Goal: Information Seeking & Learning: Find specific fact

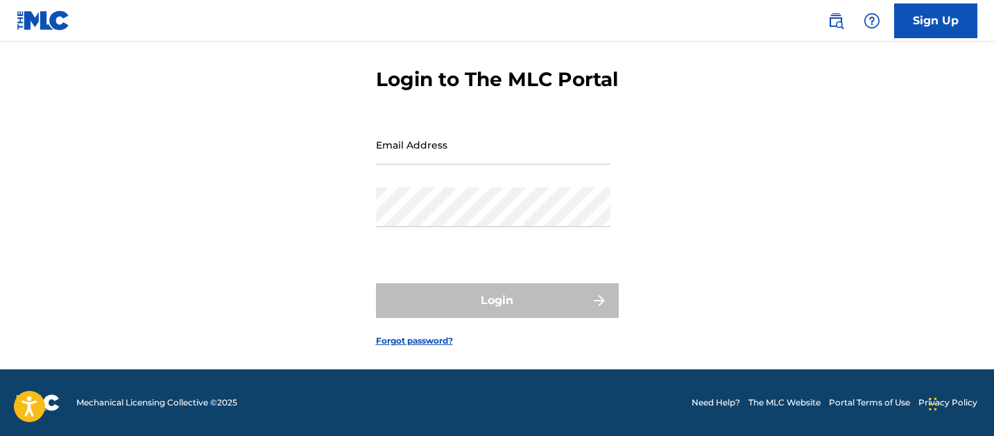
scroll to position [78, 0]
click at [427, 157] on input "Email Address" at bounding box center [493, 145] width 234 height 40
type input "sara.munson@vydia.com"
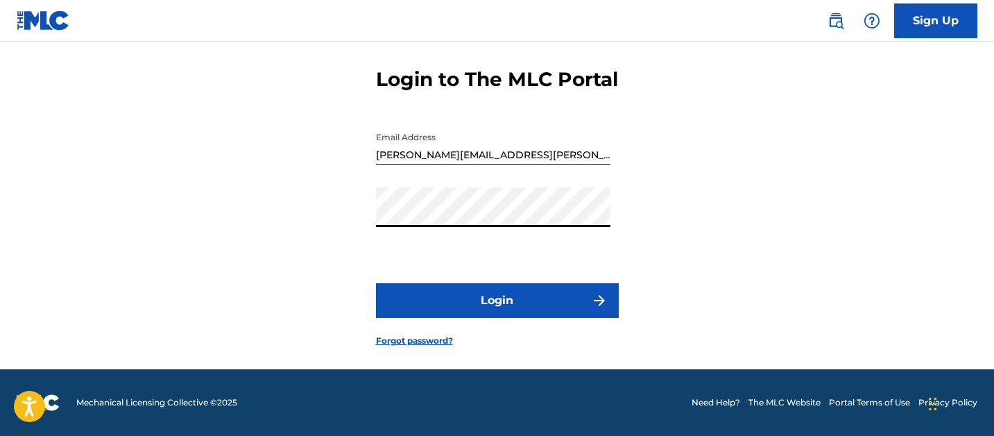
click at [376, 283] on button "Login" at bounding box center [497, 300] width 243 height 35
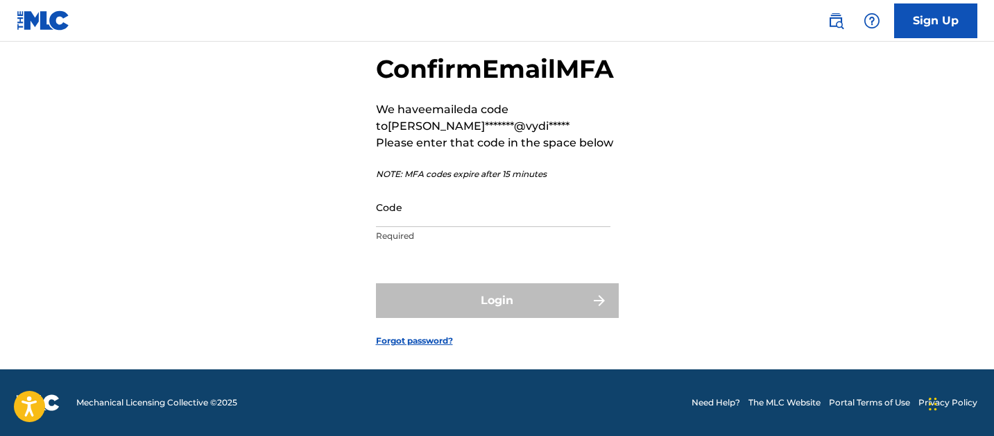
scroll to position [99, 0]
click at [462, 220] on input "Code" at bounding box center [493, 207] width 234 height 40
paste input "229140"
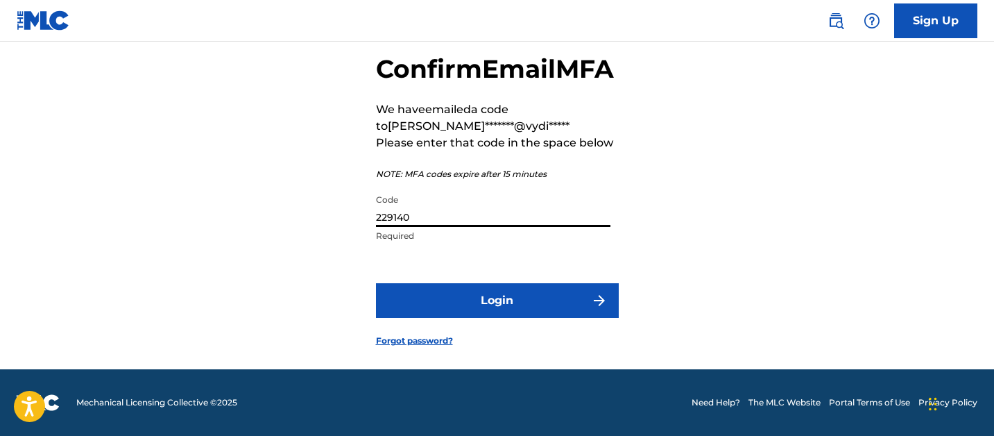
type input "229140"
click at [454, 296] on button "Login" at bounding box center [497, 300] width 243 height 35
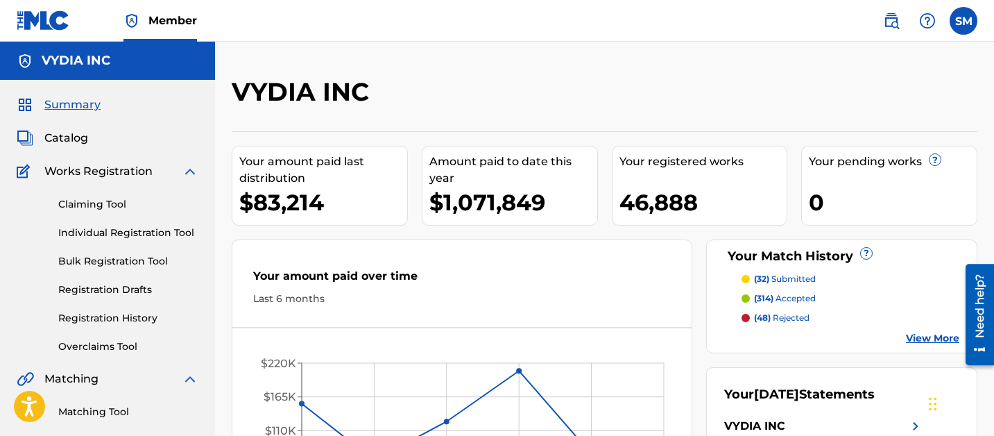
click at [58, 140] on span "Catalog" at bounding box center [66, 138] width 44 height 17
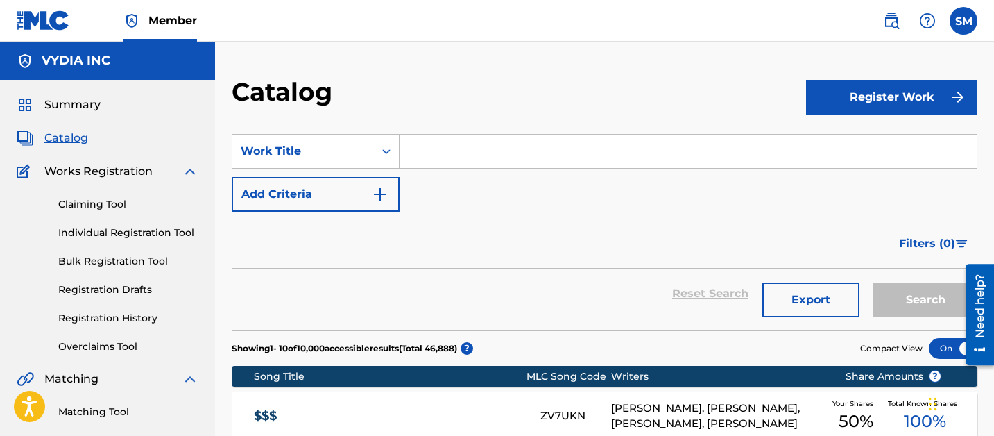
click at [450, 153] on input "Search Form" at bounding box center [688, 151] width 577 height 33
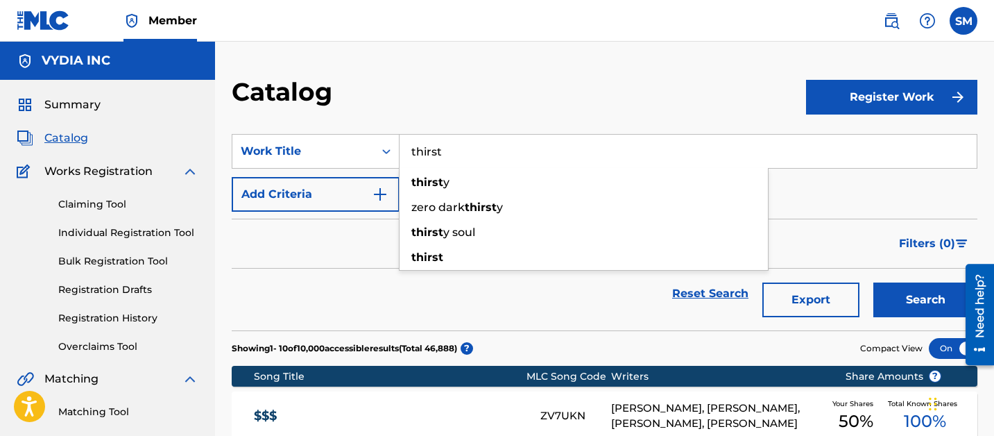
type input "thirst"
click at [873, 282] on button "Search" at bounding box center [925, 299] width 104 height 35
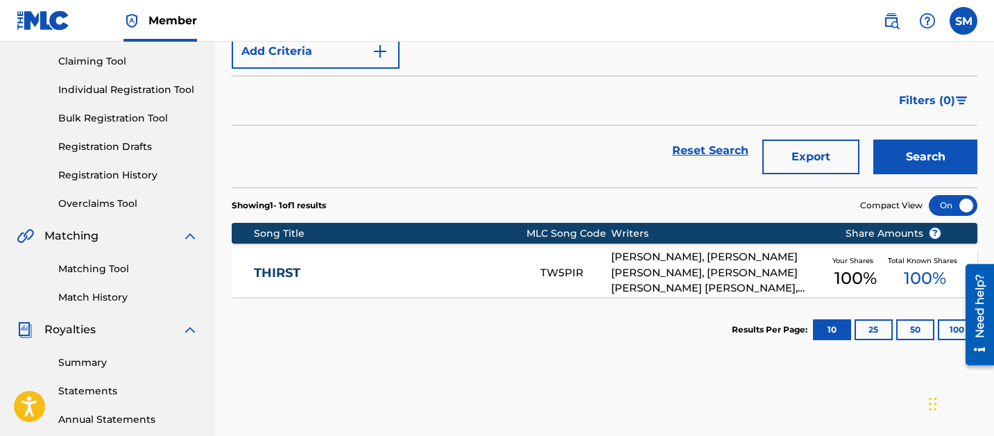
scroll to position [155, 0]
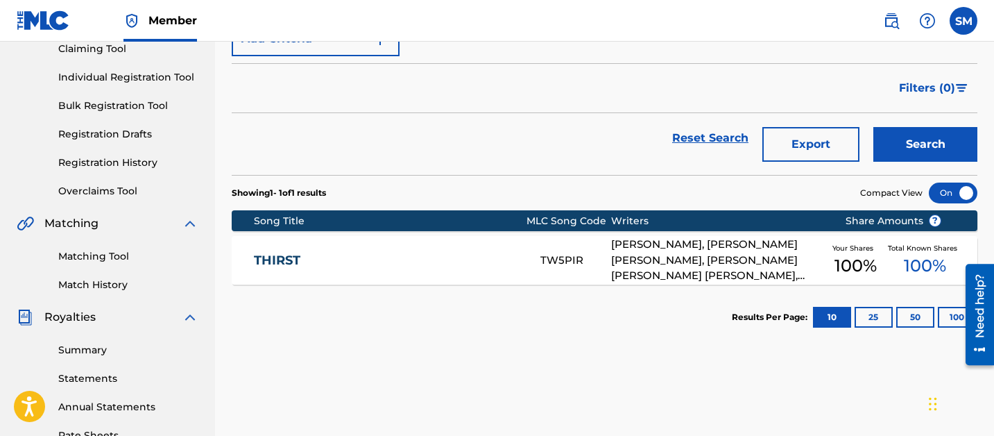
click at [435, 246] on div "THIRST TW5PIR NICKOLAS CALDERON, ETHAN SAMUEL SGARBOSSA, BRYAN THOMAS GARRIS, K…" at bounding box center [605, 260] width 746 height 49
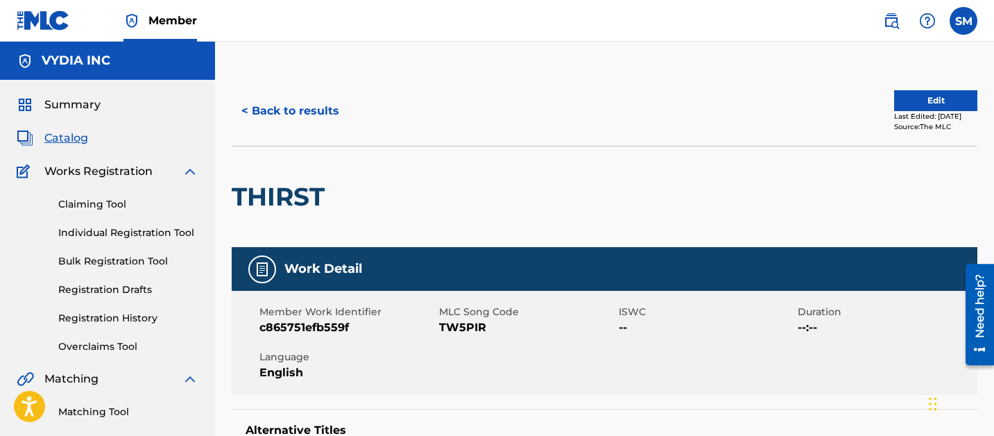
click at [456, 336] on div "Member Work Identifier c865751efb559f MLC Song Code TW5PIR ISWC -- Duration --:…" at bounding box center [605, 343] width 746 height 104
click at [456, 330] on span "TW5PIR" at bounding box center [527, 327] width 176 height 17
copy span "TW5PIR"
click at [285, 124] on button "< Back to results" at bounding box center [290, 111] width 117 height 35
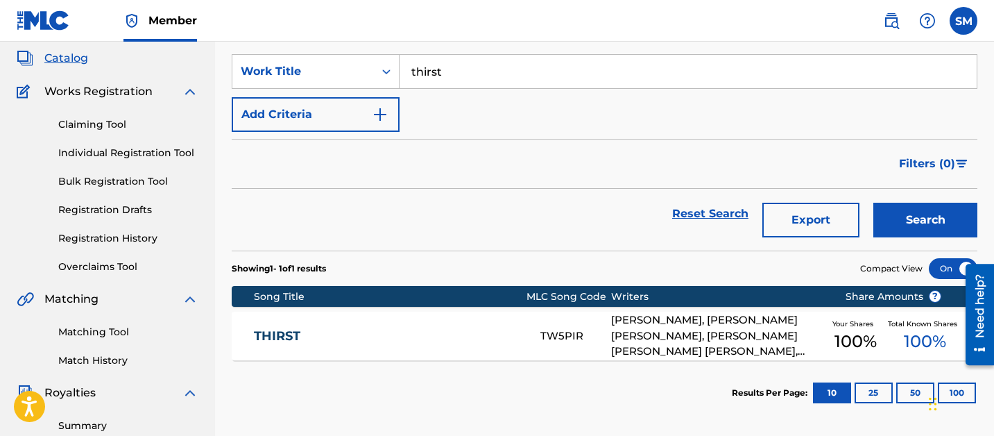
scroll to position [69, 0]
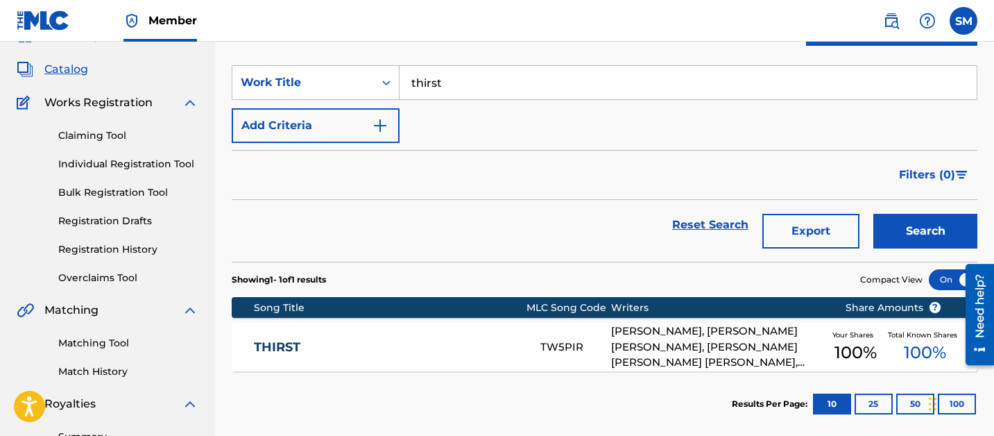
click at [462, 84] on input "thirst" at bounding box center [688, 82] width 577 height 33
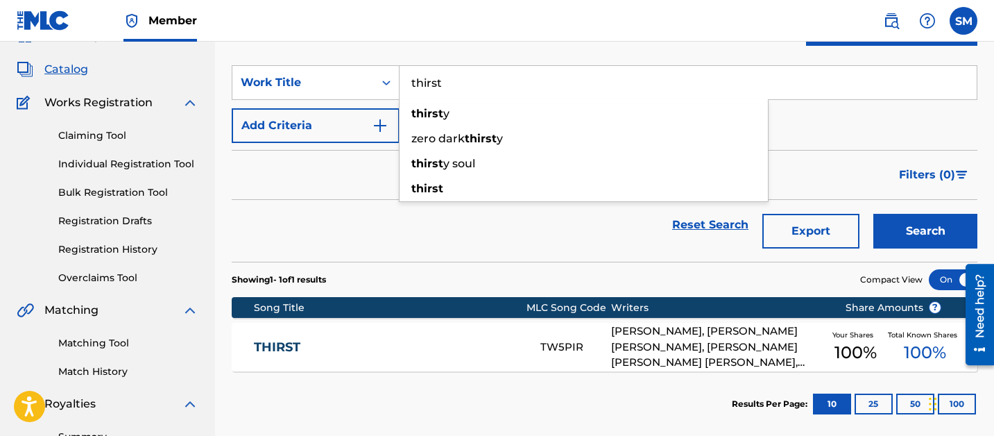
click at [462, 84] on input "thirst" at bounding box center [688, 82] width 577 height 33
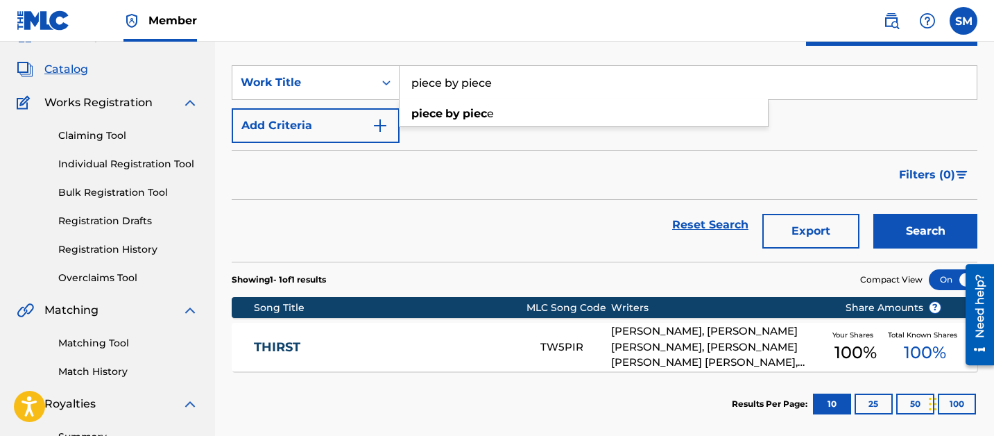
type input "piece by piece"
click at [873, 214] on button "Search" at bounding box center [925, 231] width 104 height 35
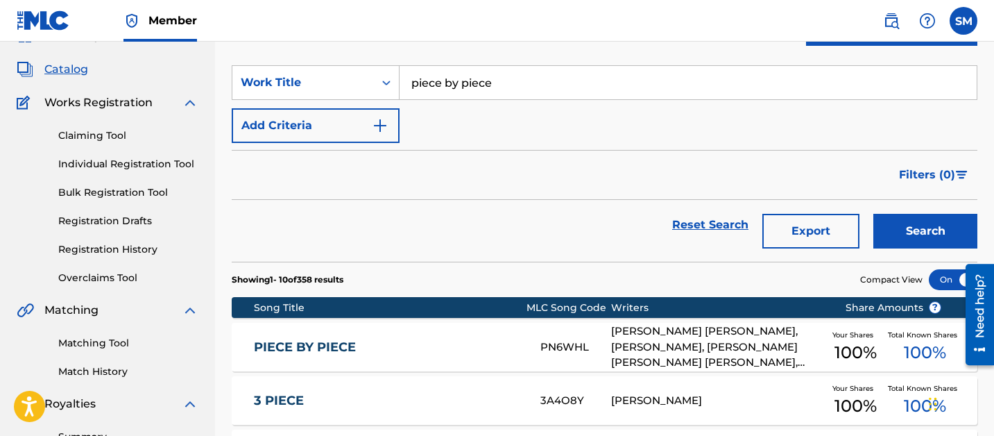
click at [461, 337] on div "PIECE BY PIECE PN6WHL ISAAC MICHAEL HALE, KEVIN JOSEPH OTTEN, BRYAN THOMAS GARR…" at bounding box center [605, 347] width 746 height 49
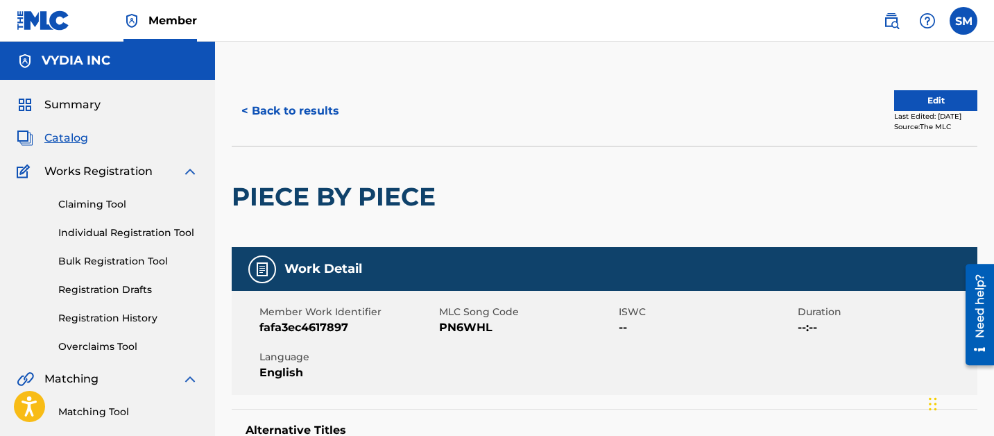
click at [459, 321] on span "PN6WHL" at bounding box center [527, 327] width 176 height 17
click at [459, 322] on span "PN6WHL" at bounding box center [527, 327] width 176 height 17
copy span "PN6WHL"
click at [321, 118] on button "< Back to results" at bounding box center [290, 111] width 117 height 35
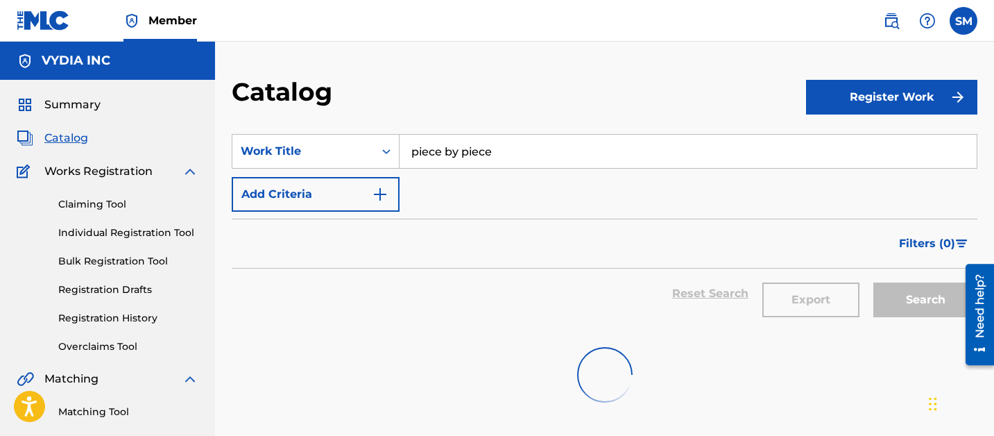
scroll to position [69, 0]
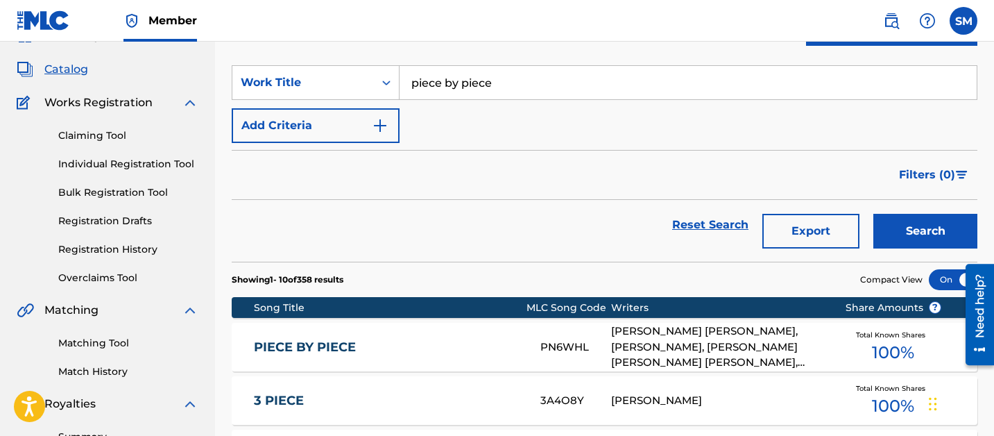
click at [458, 85] on input "piece by piece" at bounding box center [688, 82] width 577 height 33
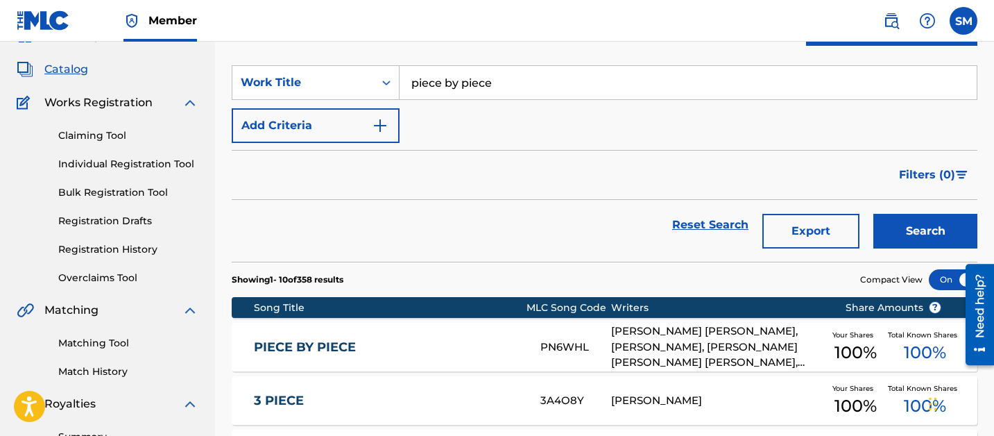
click at [458, 85] on input "piece by piece" at bounding box center [688, 82] width 577 height 33
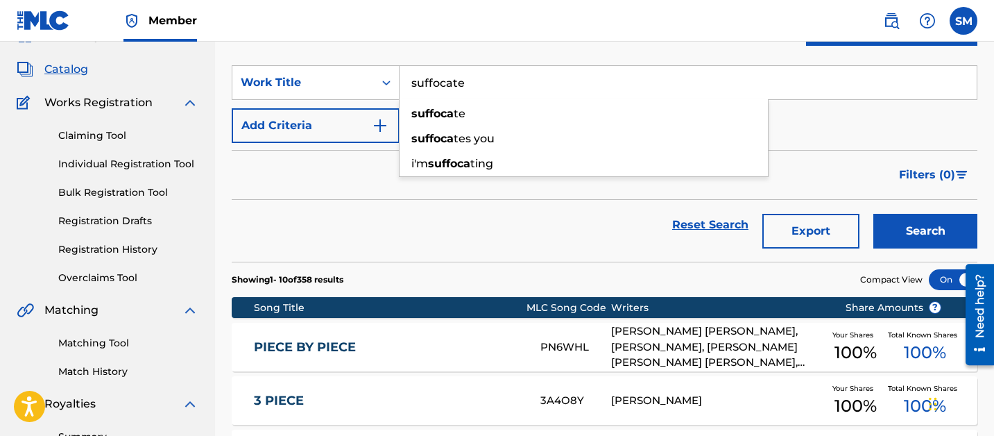
type input "suffocate"
click at [873, 214] on button "Search" at bounding box center [925, 231] width 104 height 35
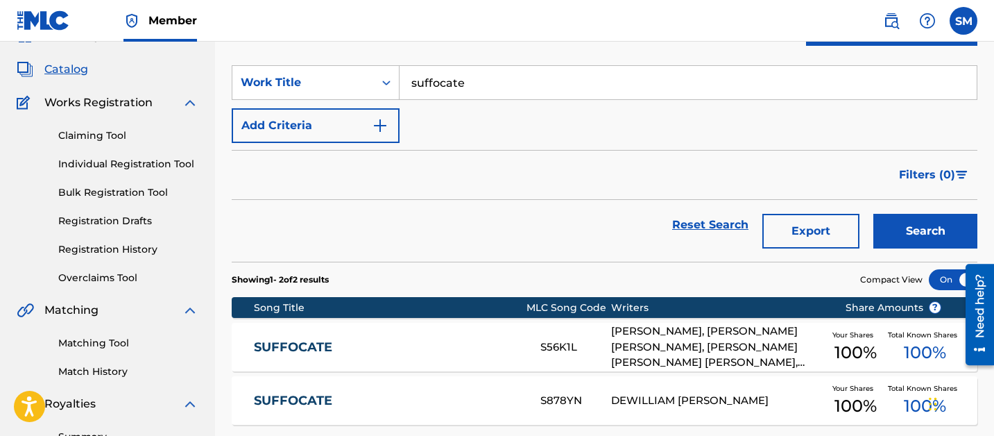
click at [587, 336] on div "SUFFOCATE S56K1L NICKOLAS CALDERON, ETHAN SAMUEL SGARBOSSA, BRYAN THOMAS GARRIS…" at bounding box center [605, 347] width 746 height 49
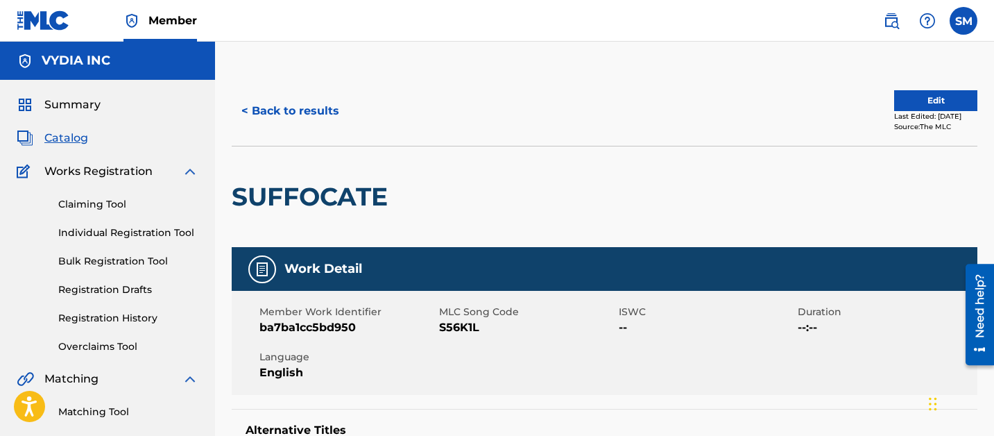
click at [459, 329] on span "S56K1L" at bounding box center [527, 327] width 176 height 17
copy span "S56K1L"
click at [320, 120] on button "< Back to results" at bounding box center [290, 111] width 117 height 35
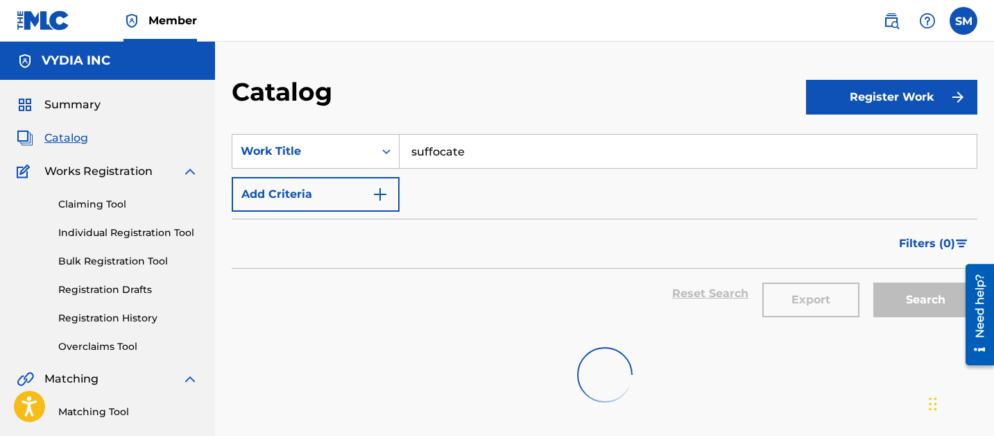
scroll to position [69, 0]
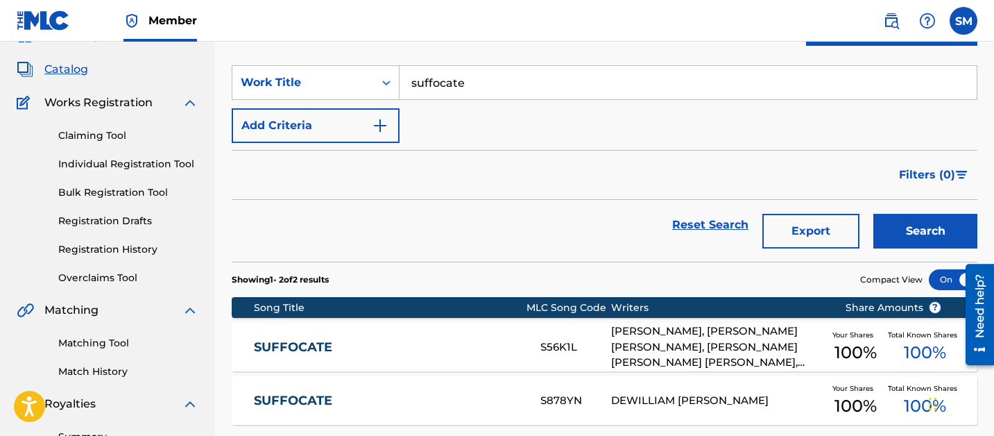
click at [475, 84] on input "suffocate" at bounding box center [688, 82] width 577 height 33
click at [474, 83] on input "suffocate" at bounding box center [688, 82] width 577 height 33
type input "don't reach for me"
click at [873, 214] on button "Search" at bounding box center [925, 231] width 104 height 35
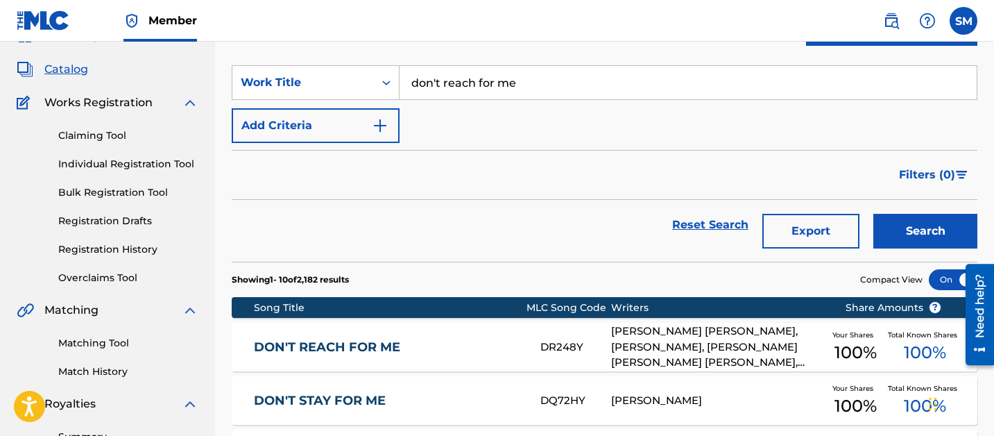
click at [369, 345] on link "DON'T REACH FOR ME" at bounding box center [388, 347] width 268 height 16
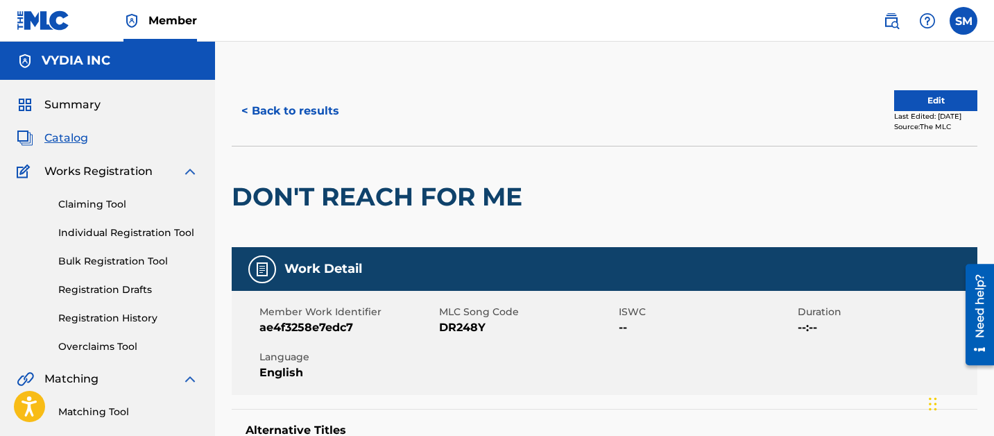
click at [456, 332] on span "DR248Y" at bounding box center [527, 327] width 176 height 17
copy span "DR248Y"
click at [318, 108] on button "< Back to results" at bounding box center [290, 111] width 117 height 35
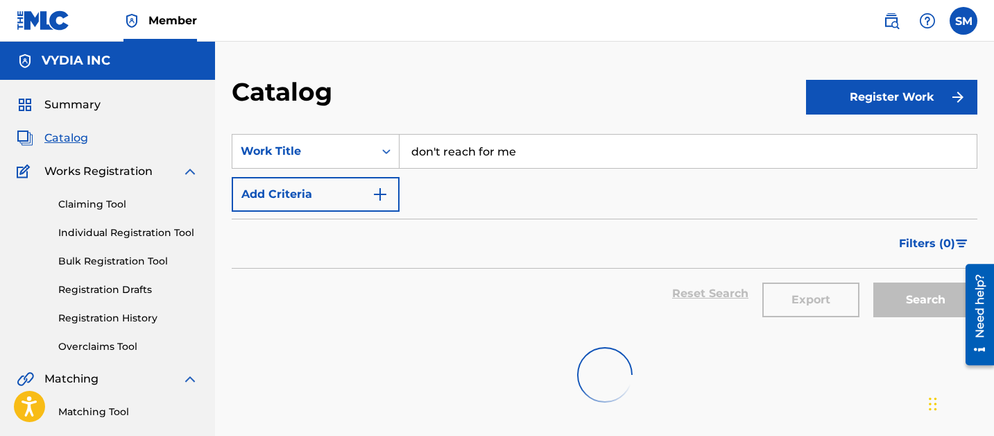
scroll to position [69, 0]
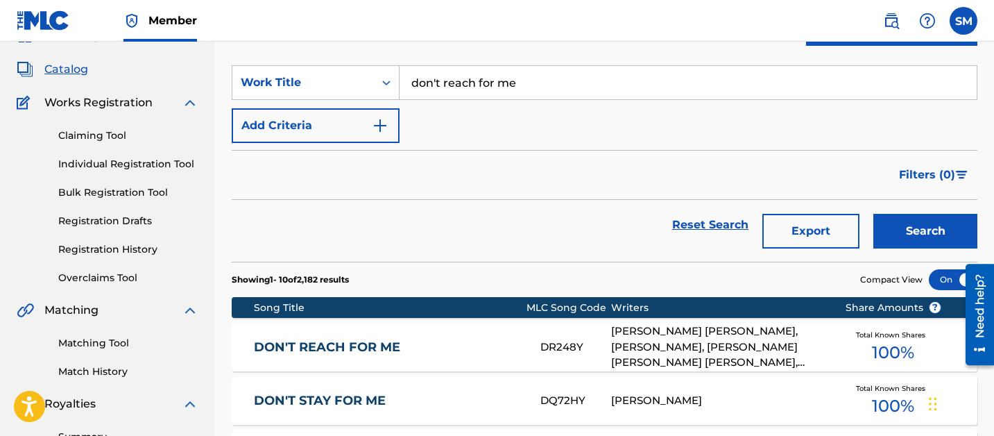
click at [443, 85] on input "don't reach for me" at bounding box center [688, 82] width 577 height 33
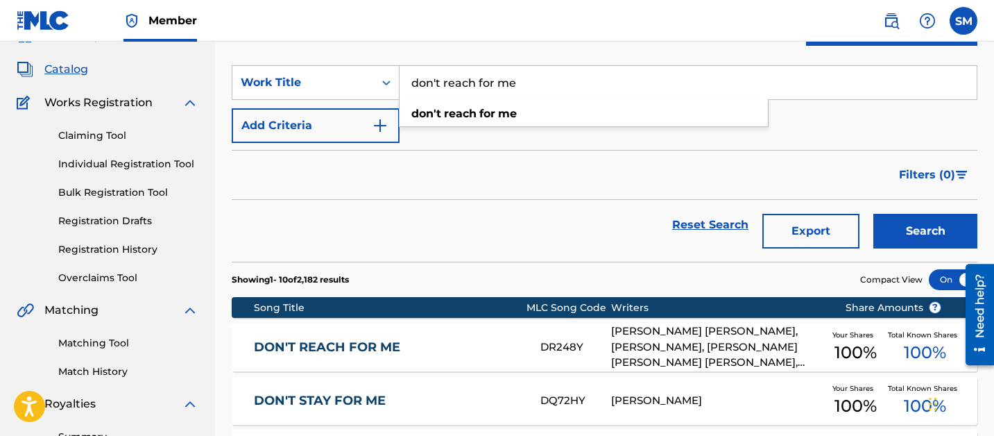
click at [443, 85] on input "don't reach for me" at bounding box center [688, 82] width 577 height 33
type input "moss covers all"
click at [873, 214] on button "Search" at bounding box center [925, 231] width 104 height 35
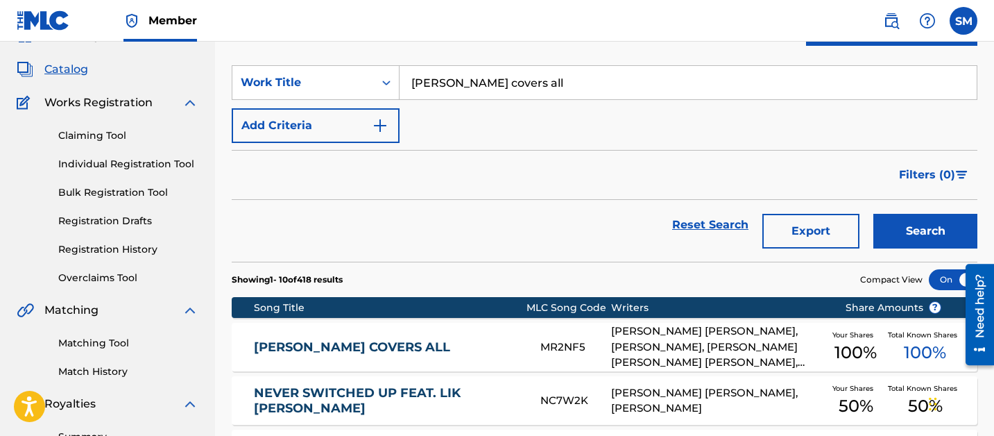
click at [400, 341] on link "MOSS COVERS ALL" at bounding box center [388, 347] width 268 height 16
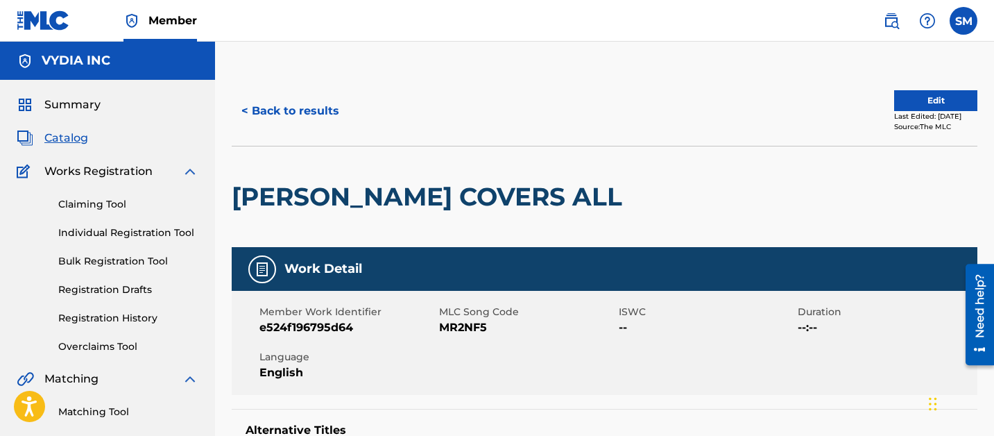
click at [453, 328] on span "MR2NF5" at bounding box center [527, 327] width 176 height 17
copy span "MR2NF5"
click at [293, 114] on button "< Back to results" at bounding box center [290, 111] width 117 height 35
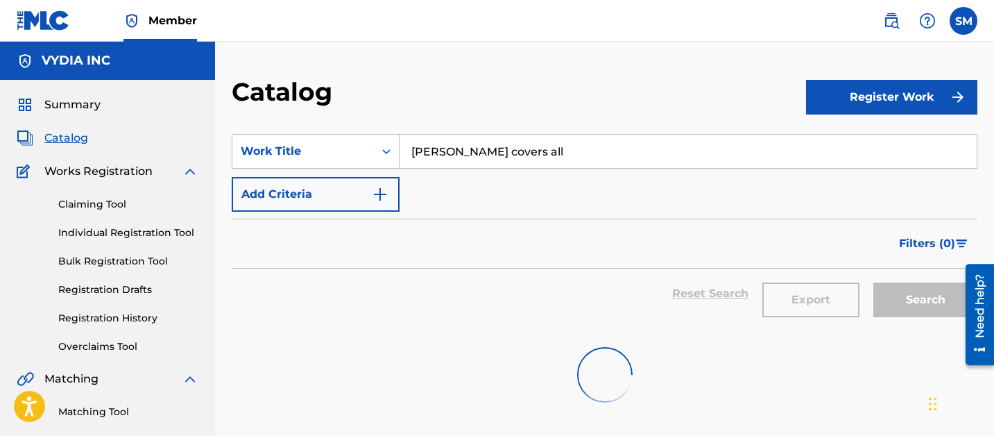
scroll to position [69, 0]
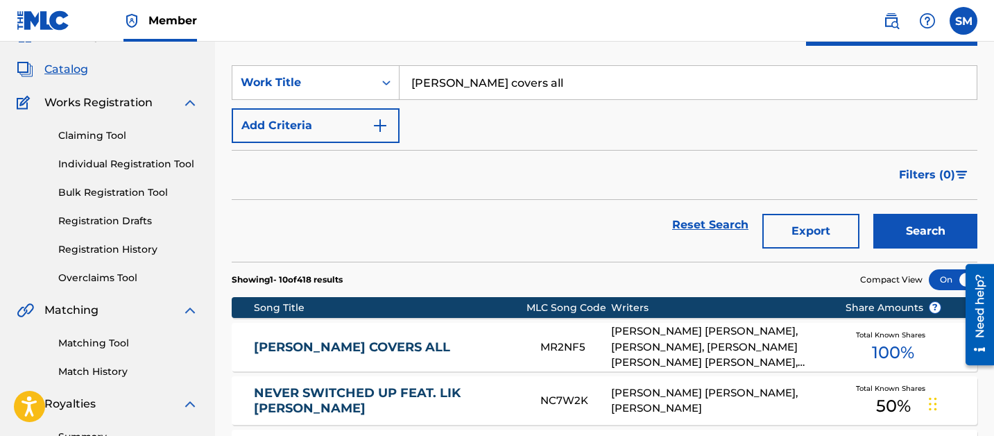
click at [461, 87] on input "moss covers all" at bounding box center [688, 82] width 577 height 33
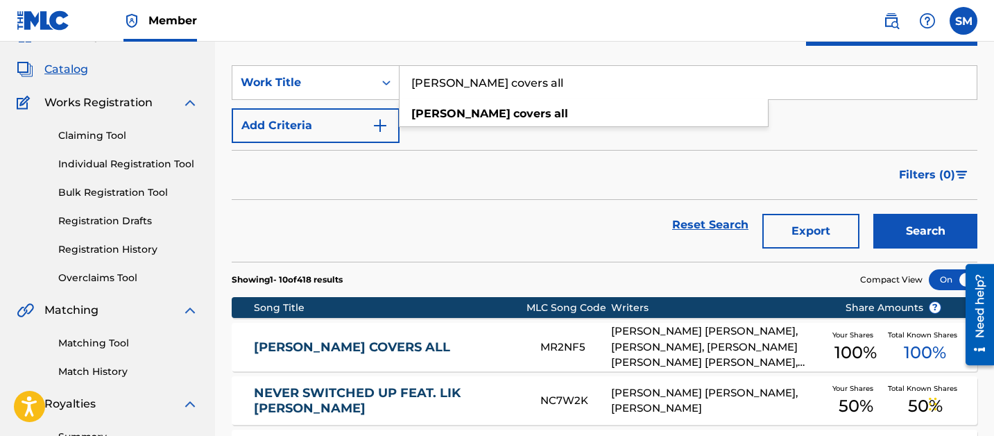
click at [461, 86] on input "moss covers all" at bounding box center [688, 82] width 577 height 33
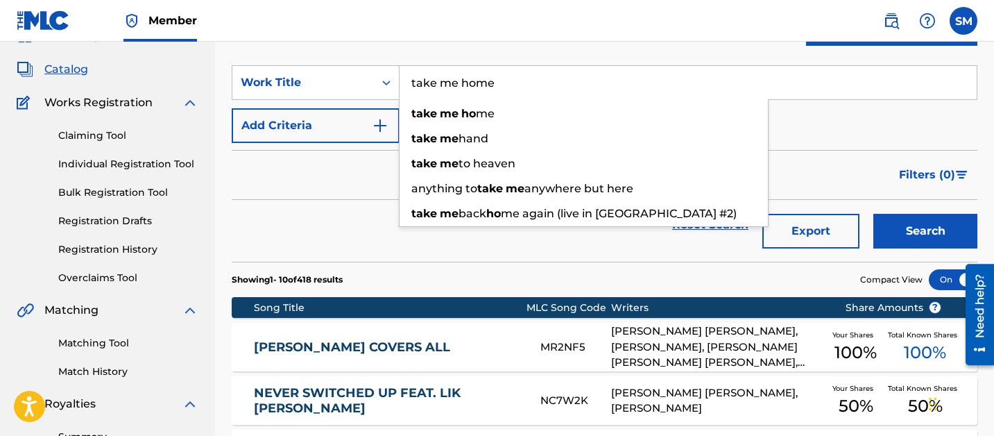
type input "take me home"
click at [873, 214] on button "Search" at bounding box center [925, 231] width 104 height 35
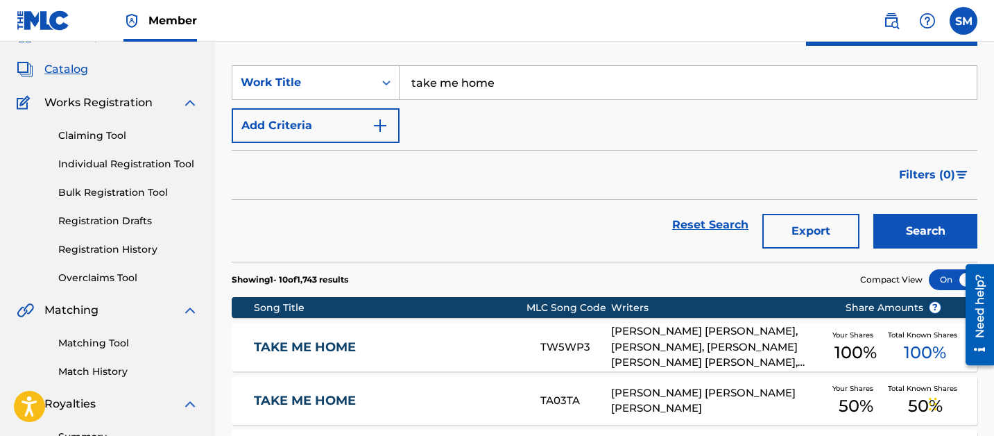
click at [457, 356] on div "TAKE ME HOME TW5WP3 ISAAC MICHAEL HALE, KEVIN JOSEPH OTTEN, BRYAN THOMAS GARRIS…" at bounding box center [605, 347] width 746 height 49
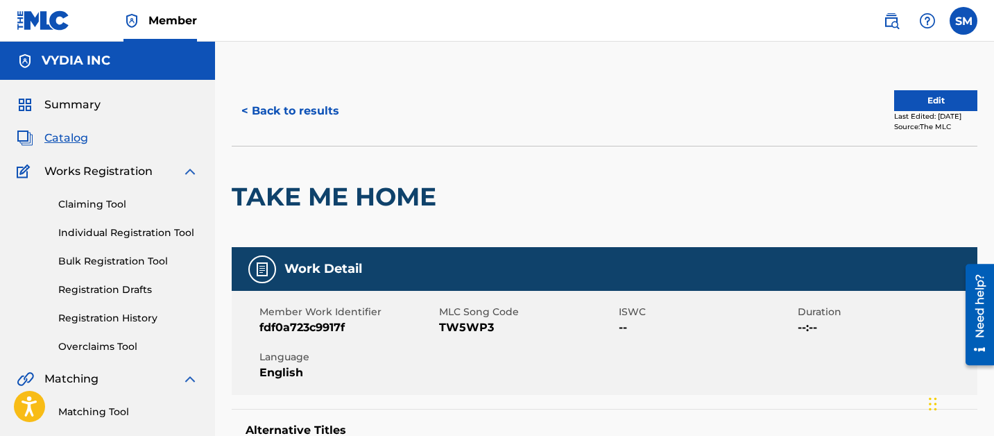
click at [443, 333] on span "TW5WP3" at bounding box center [527, 327] width 176 height 17
copy span "TW5WP3"
click at [293, 100] on button "< Back to results" at bounding box center [290, 111] width 117 height 35
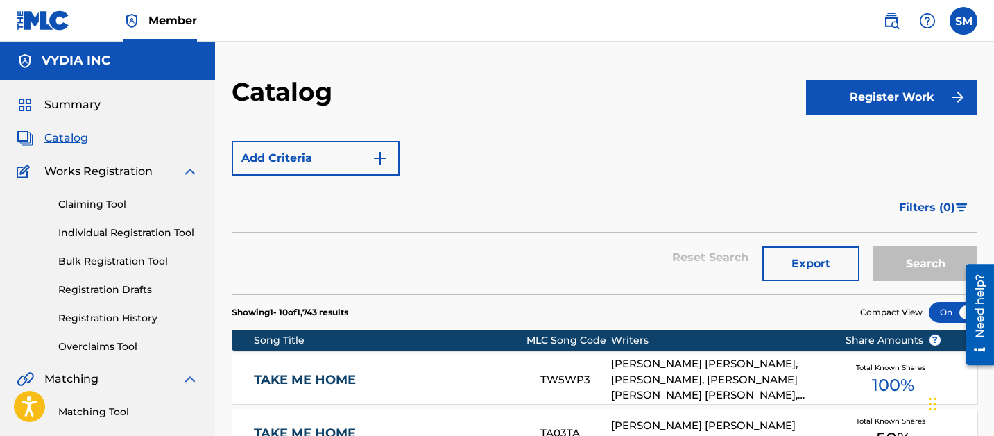
scroll to position [69, 0]
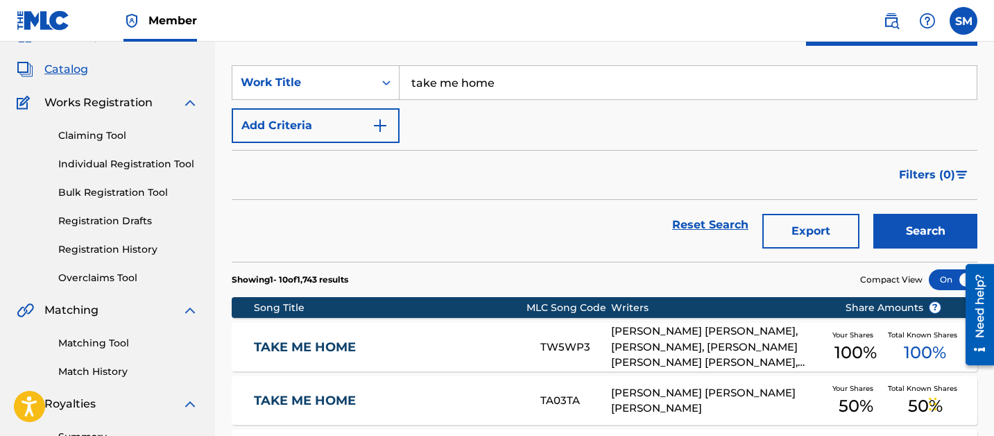
click at [444, 89] on input "take me home" at bounding box center [688, 82] width 577 height 33
paste input "SLAUGHTERHOUSE 2"
type input "SLAUGHTERHOUSE 2"
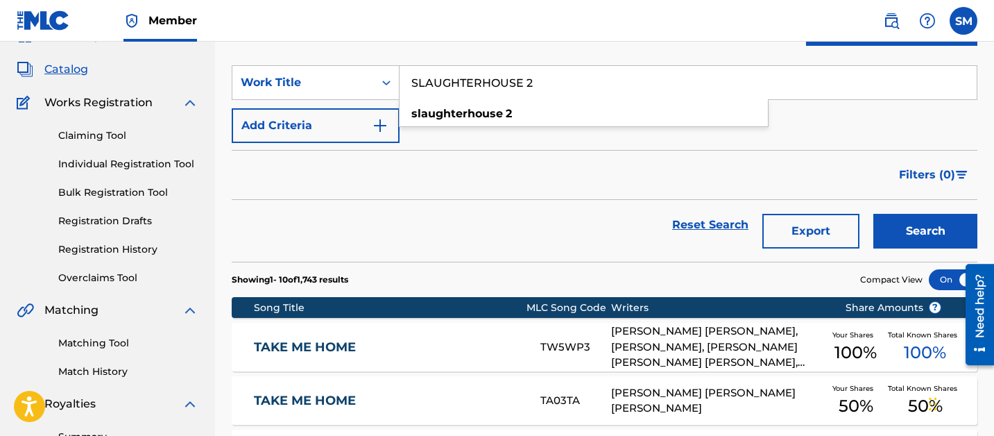
click at [873, 214] on button "Search" at bounding box center [925, 231] width 104 height 35
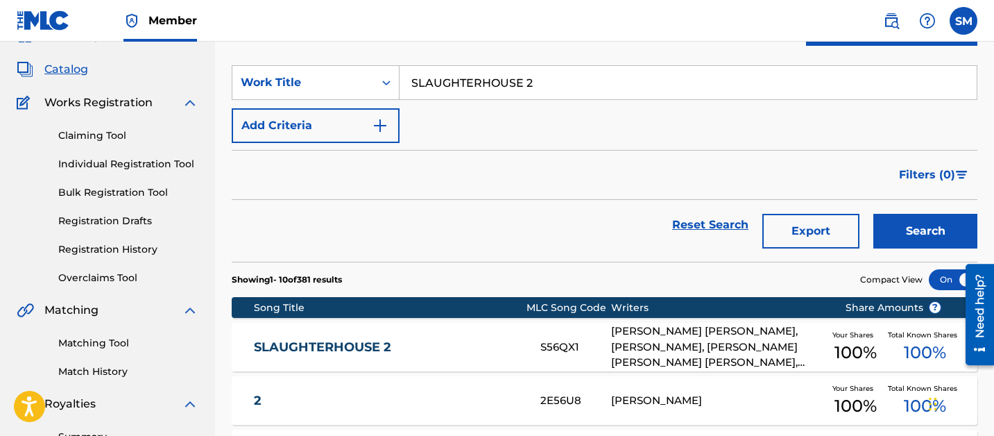
click at [484, 365] on div "SLAUGHTERHOUSE 2 S56QX1 ISAAC MICHAEL HALE, KEVIN JOSEPH OTTEN, BRYAN THOMAS GA…" at bounding box center [605, 347] width 746 height 49
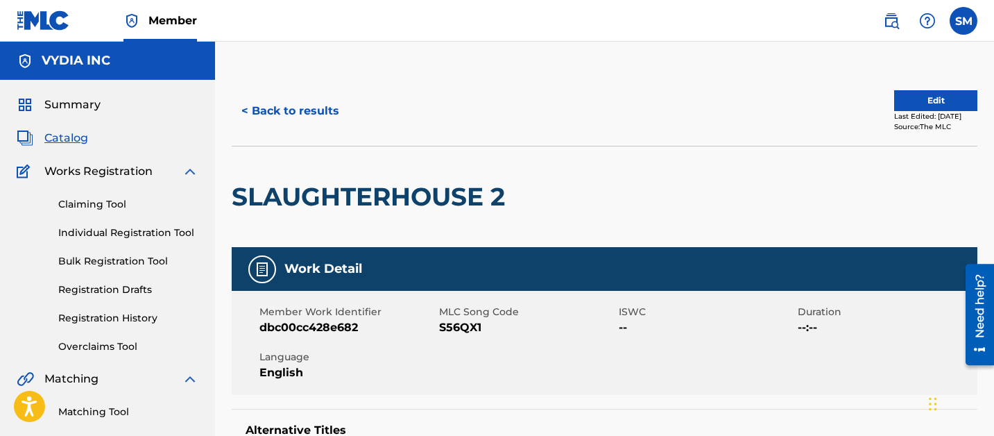
click at [451, 342] on div "Member Work Identifier dbc00cc428e682 MLC Song Code S56QX1 ISWC -- Duration --:…" at bounding box center [605, 343] width 746 height 104
click at [451, 327] on span "S56QX1" at bounding box center [527, 327] width 176 height 17
copy span "S56QX1"
click at [307, 99] on button "< Back to results" at bounding box center [290, 111] width 117 height 35
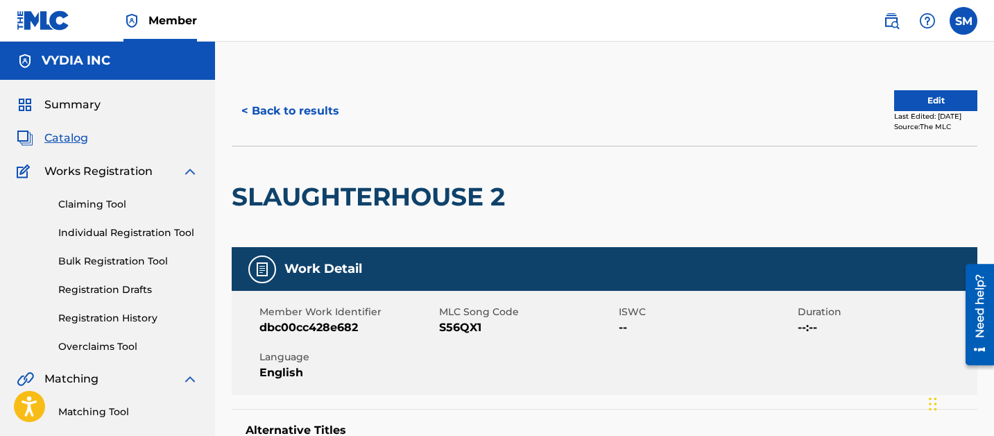
scroll to position [69, 0]
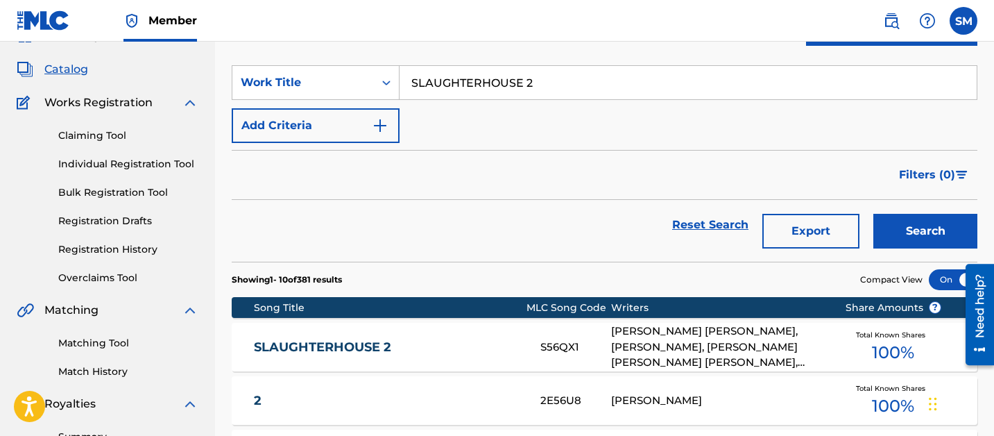
click at [463, 95] on input "SLAUGHTERHOUSE 2" at bounding box center [688, 82] width 577 height 33
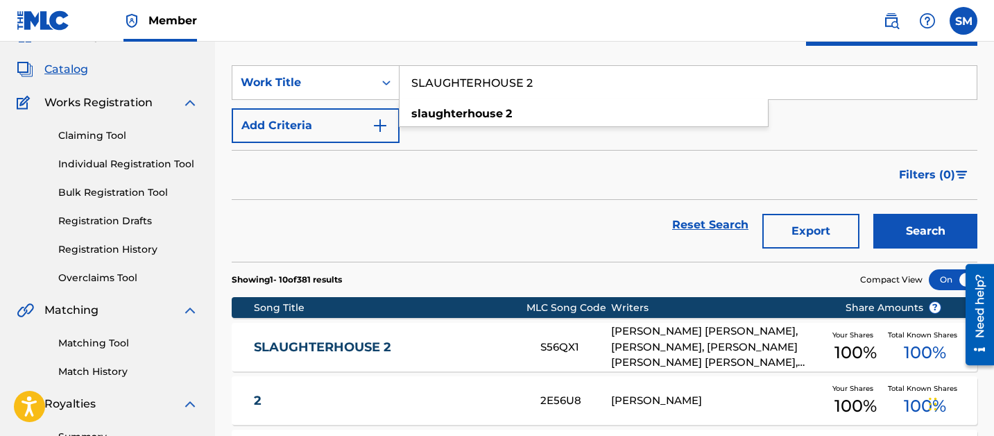
click at [463, 95] on input "SLAUGHTERHOUSE 2" at bounding box center [688, 82] width 577 height 33
paste input "THE CALM THAT KEEPS YOU AWAKE"
type input "THE CALM THAT KEEPS YOU AWAKE"
click at [873, 214] on button "Search" at bounding box center [925, 231] width 104 height 35
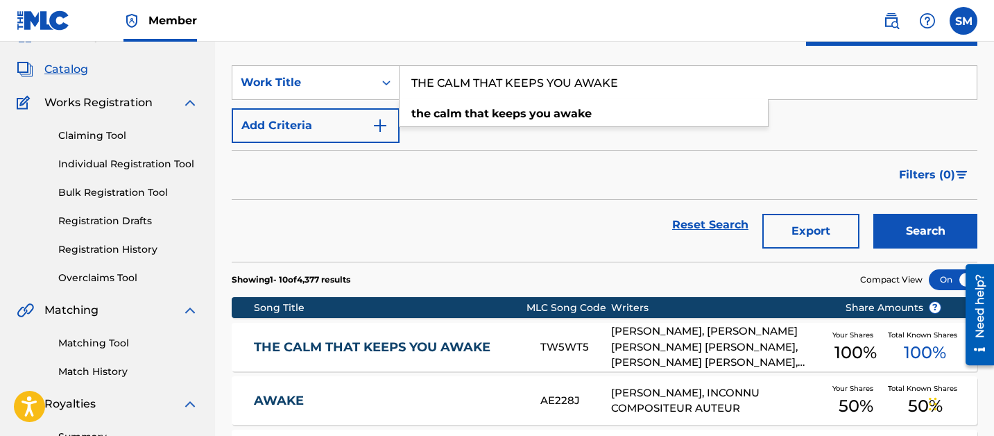
click at [443, 328] on div "THE CALM THAT KEEPS YOU AWAKE TW5WT5 KEVIN JOSEPH OTTEN, BRYAN THOMAS GARRIS, E…" at bounding box center [605, 347] width 746 height 49
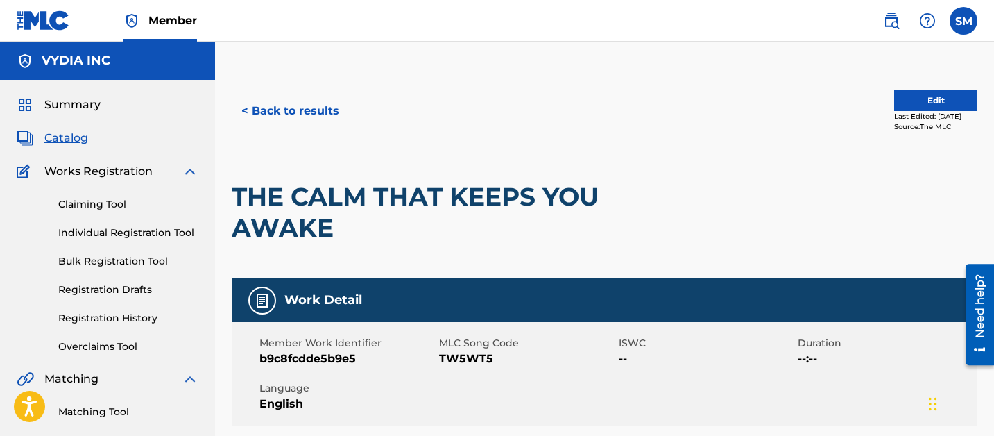
click at [456, 363] on span "TW5WT5" at bounding box center [527, 358] width 176 height 17
copy span "TW5WT5"
click at [277, 116] on button "< Back to results" at bounding box center [290, 111] width 117 height 35
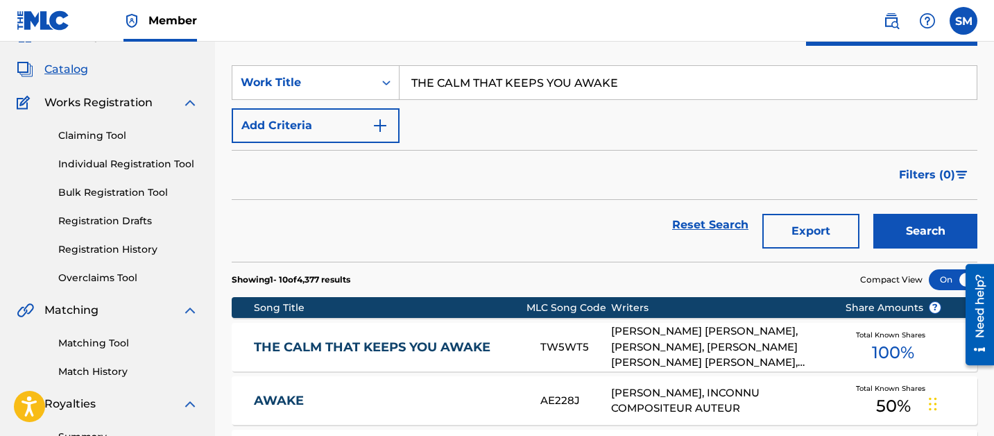
click at [443, 87] on input "THE CALM THAT KEEPS YOU AWAKE" at bounding box center [688, 82] width 577 height 33
paste input "SIT & MOURN"
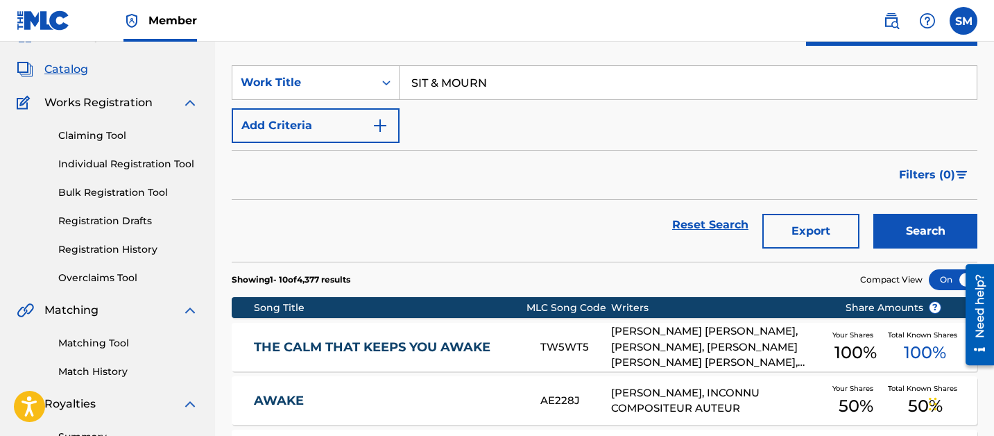
type input "SIT & MOURN"
click at [873, 214] on button "Search" at bounding box center [925, 231] width 104 height 35
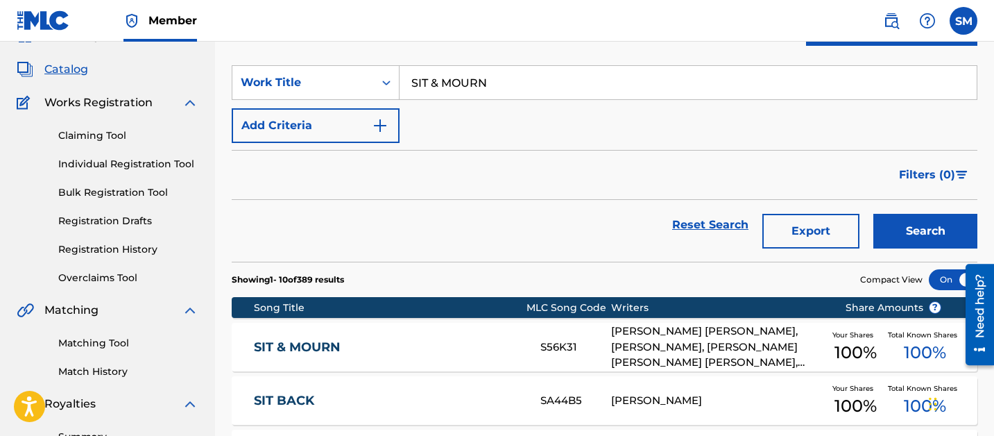
click at [335, 249] on div "Reset Search Export Search" at bounding box center [605, 225] width 746 height 50
click at [443, 346] on link "SIT & MOURN" at bounding box center [388, 347] width 268 height 16
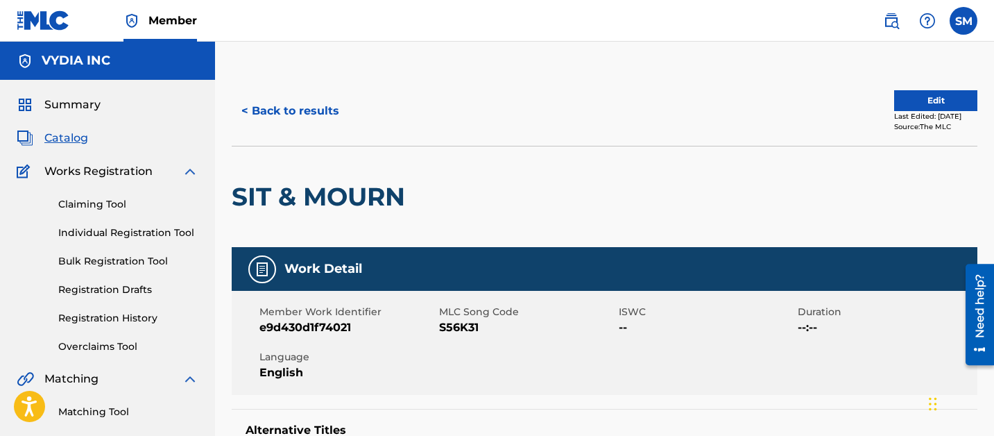
click at [450, 324] on span "S56K31" at bounding box center [527, 327] width 176 height 17
click at [450, 325] on span "S56K31" at bounding box center [527, 327] width 176 height 17
copy span "S56K31"
click at [279, 124] on button "< Back to results" at bounding box center [290, 111] width 117 height 35
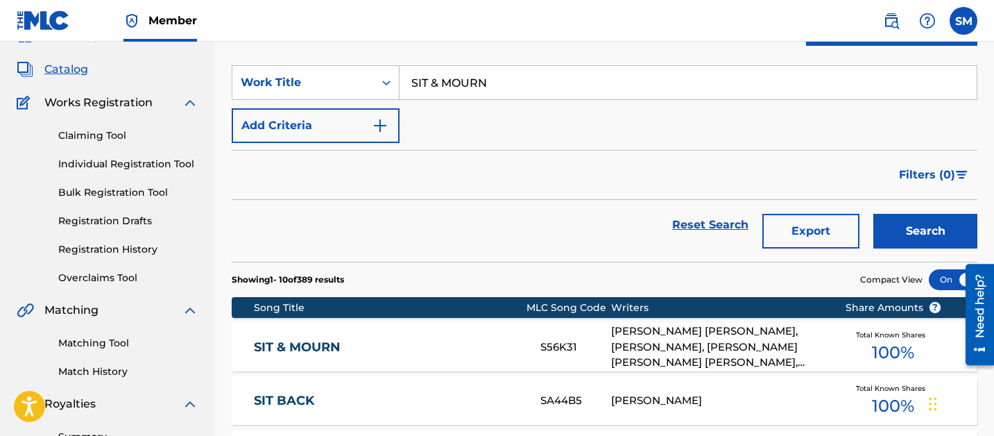
click at [489, 85] on input "SIT & MOURN" at bounding box center [688, 82] width 577 height 33
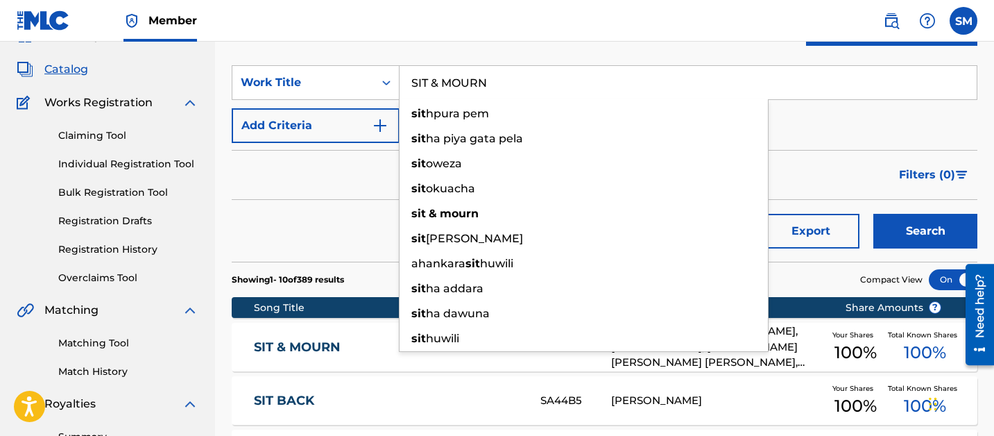
click at [488, 85] on input "SIT & MOURN" at bounding box center [688, 82] width 577 height 33
paste input "PAIN IS FOREVER"
type input "PAIN IS FOREVER"
click at [873, 214] on button "Search" at bounding box center [925, 231] width 104 height 35
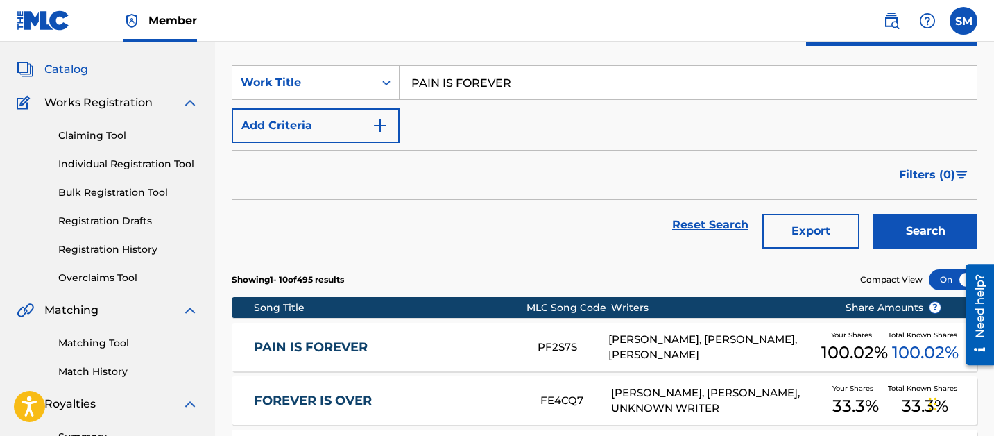
click at [511, 210] on div "Reset Search Export Search" at bounding box center [605, 225] width 746 height 50
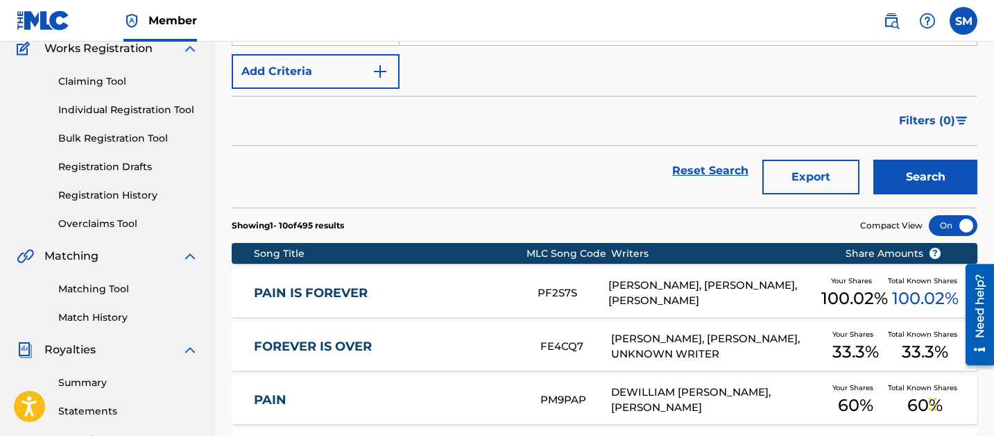
scroll to position [155, 0]
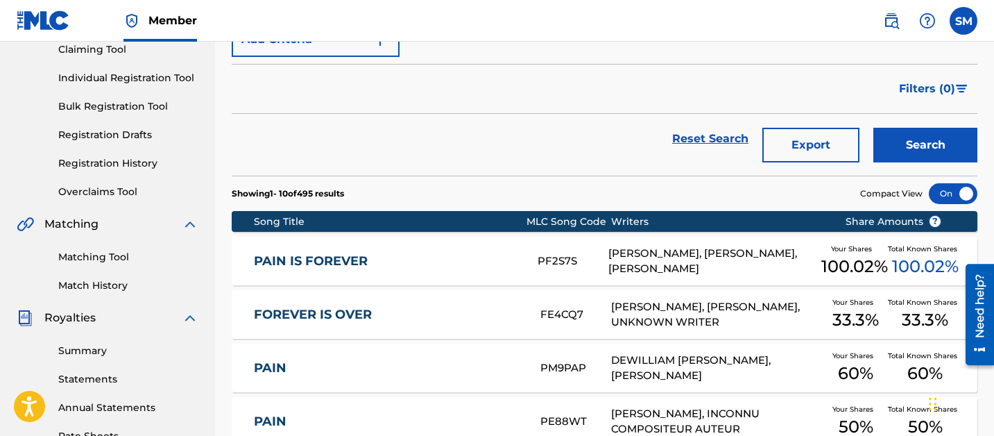
click at [525, 248] on div "PAIN IS FOREVER PF2S7S SCOTT C. VOGEL, NICHOLAS JETT, JORDAN POSNER Your Shares…" at bounding box center [605, 261] width 746 height 49
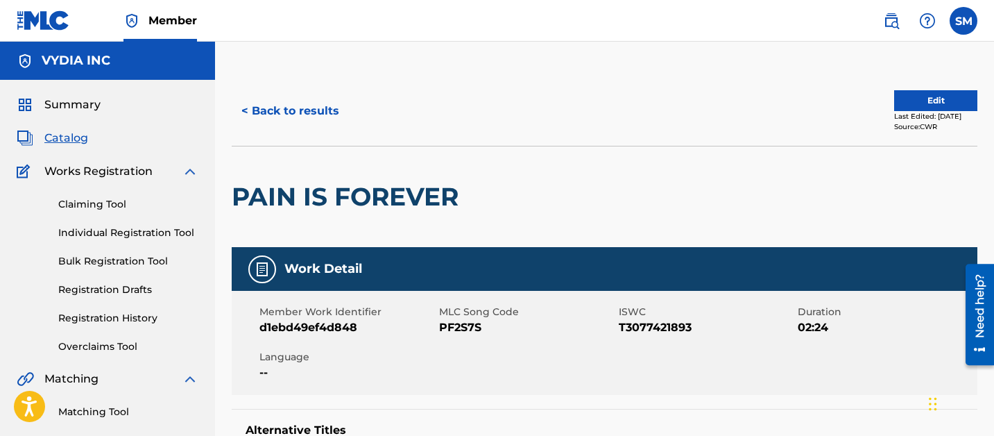
click at [462, 326] on span "PF2S7S" at bounding box center [527, 327] width 176 height 17
copy span "PF2S7S"
click at [317, 170] on div "PAIN IS FOREVER" at bounding box center [349, 196] width 234 height 101
click at [306, 114] on button "< Back to results" at bounding box center [290, 111] width 117 height 35
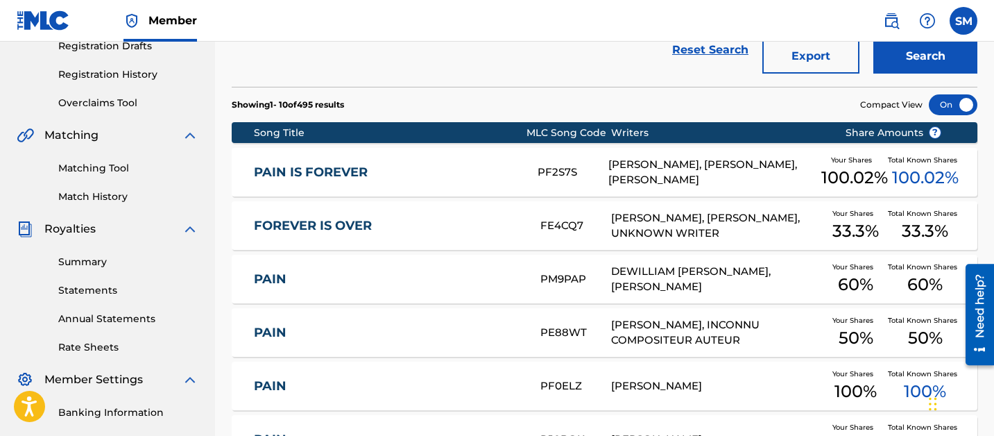
scroll to position [246, 0]
